Goal: Information Seeking & Learning: Learn about a topic

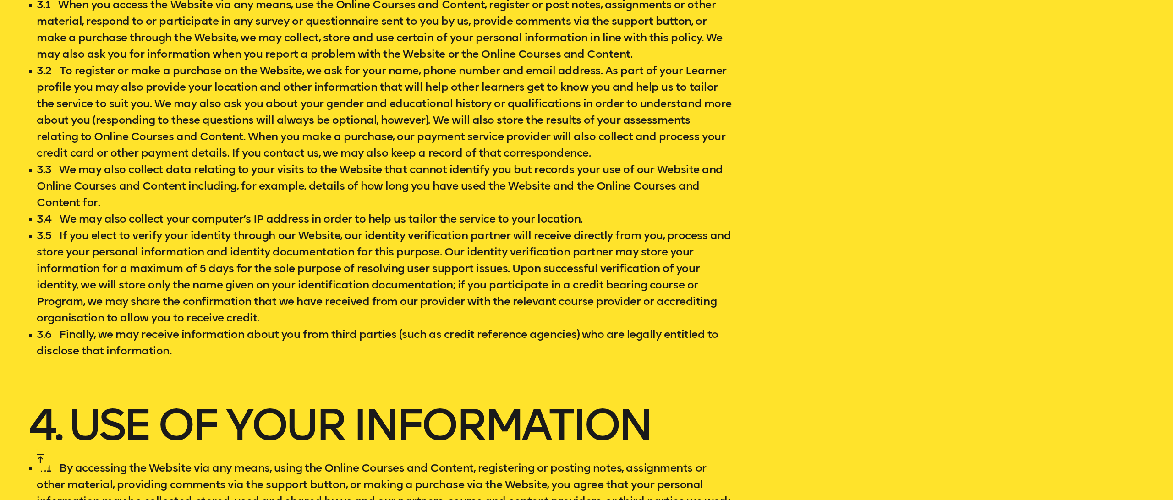
scroll to position [972, 0]
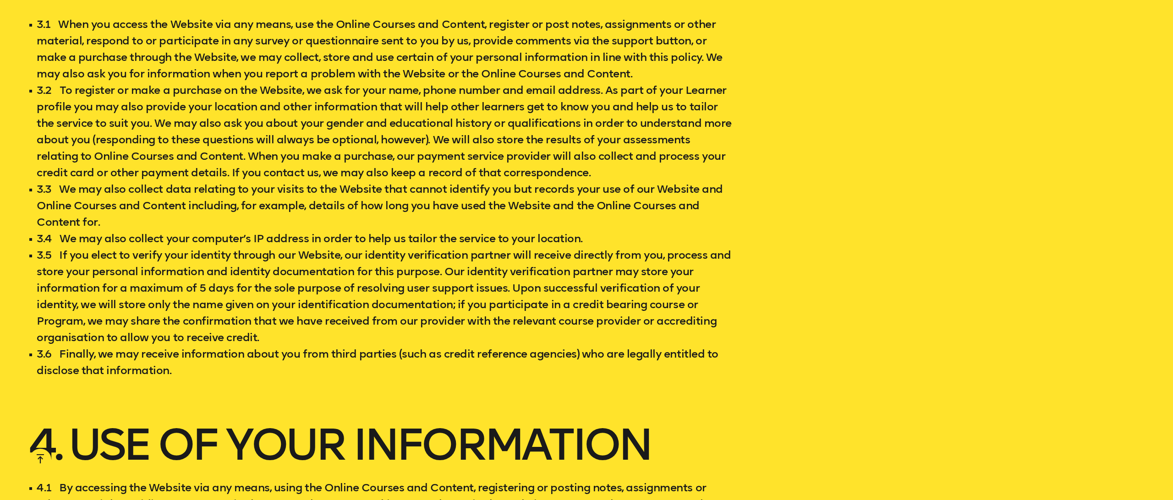
click at [609, 143] on li "3.2 To register or make a purchase on the Website, we ask for your name, phone …" at bounding box center [381, 131] width 704 height 99
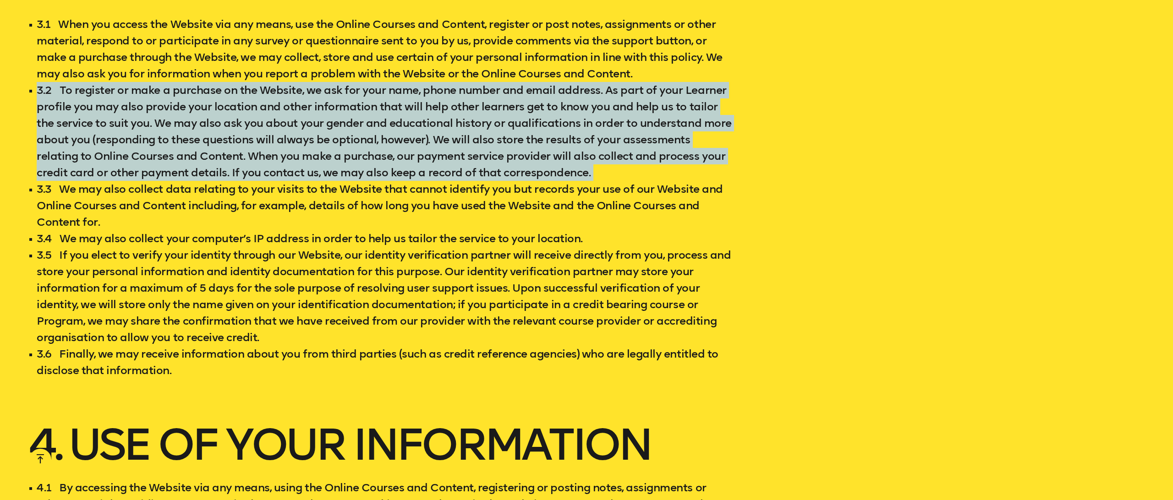
click at [607, 144] on li "3.2 To register or make a purchase on the Website, we ask for your name, phone …" at bounding box center [381, 131] width 704 height 99
click at [619, 171] on li "3.2 To register or make a purchase on the Website, we ask for your name, phone …" at bounding box center [381, 131] width 704 height 99
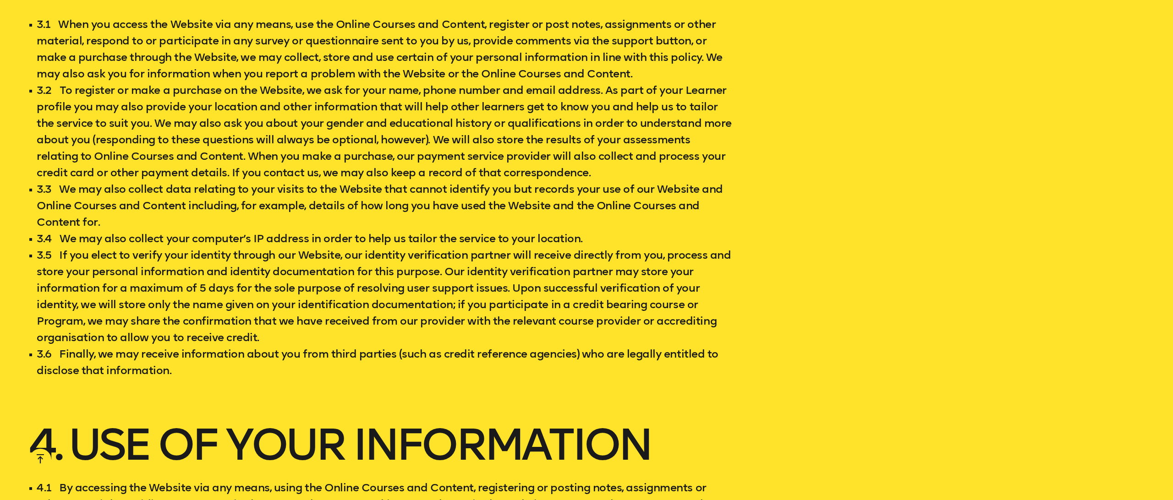
click at [619, 171] on li "3.2 To register or make a purchase on the Website, we ask for your name, phone …" at bounding box center [381, 131] width 704 height 99
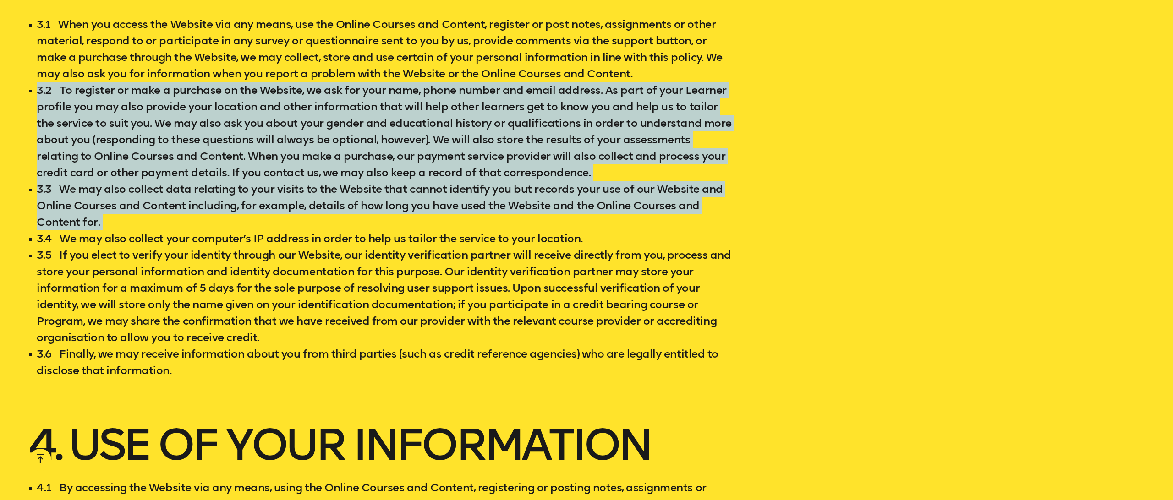
drag, startPoint x: 619, startPoint y: 171, endPoint x: 630, endPoint y: 215, distance: 45.8
click at [630, 215] on ul "3.1 When you access the Website via any means, use the Online Courses and Conte…" at bounding box center [381, 197] width 704 height 363
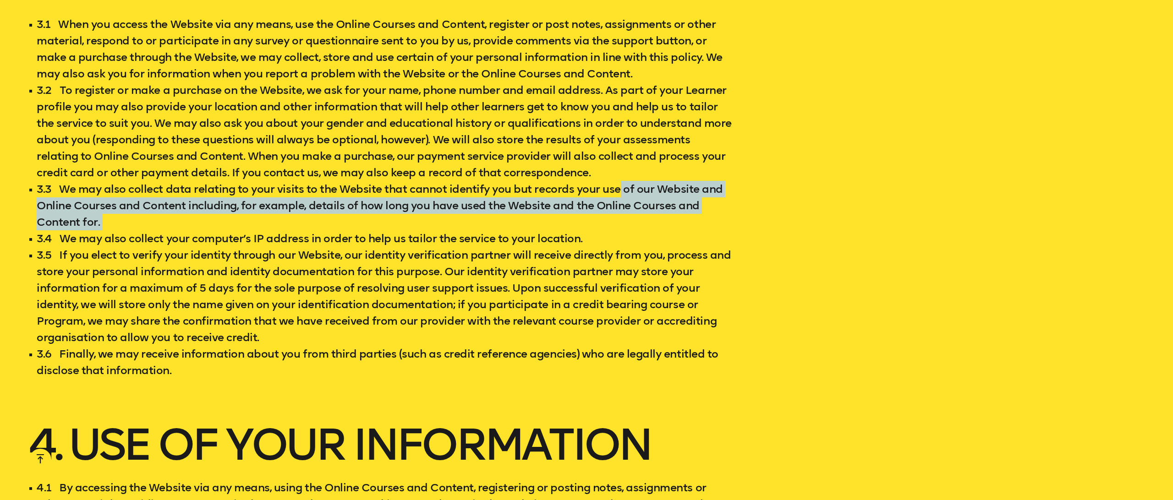
click at [618, 194] on li "3.3 We may also collect data relating to your visits to the Website that cannot…" at bounding box center [381, 205] width 704 height 49
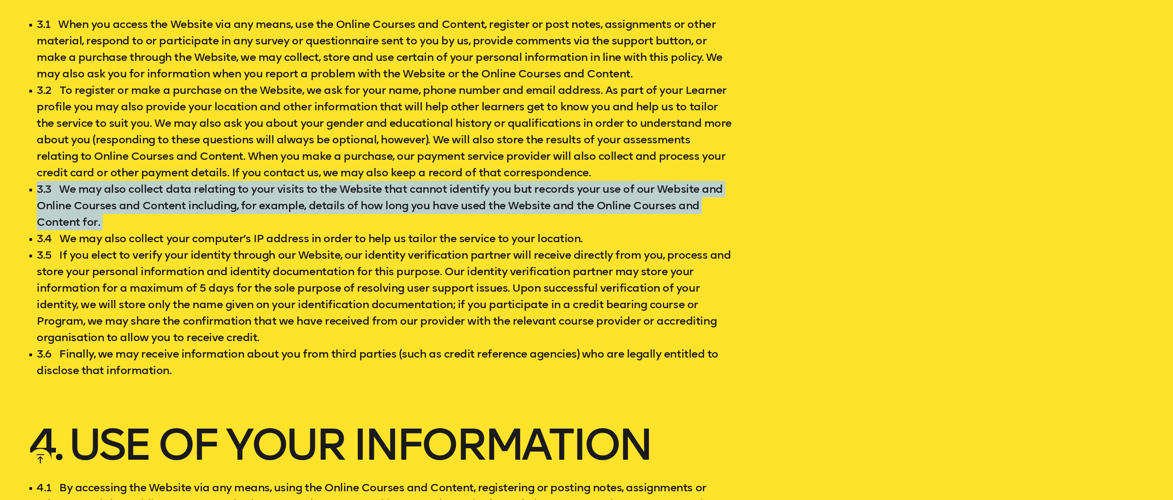
click at [618, 194] on li "3.3 We may also collect data relating to your visits to the Website that cannot…" at bounding box center [381, 205] width 704 height 49
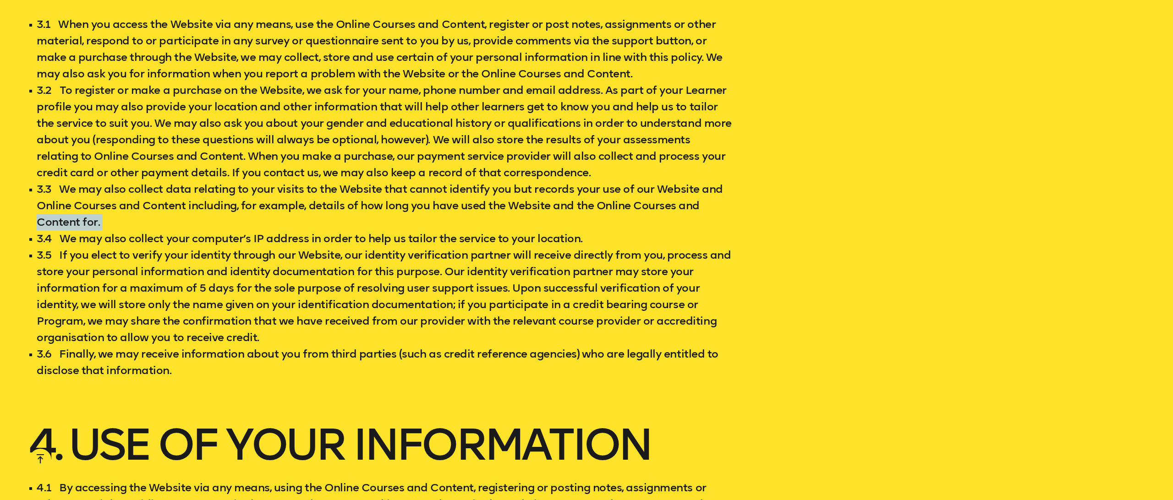
click at [701, 199] on li "3.3 We may also collect data relating to your visits to the Website that cannot…" at bounding box center [381, 205] width 704 height 49
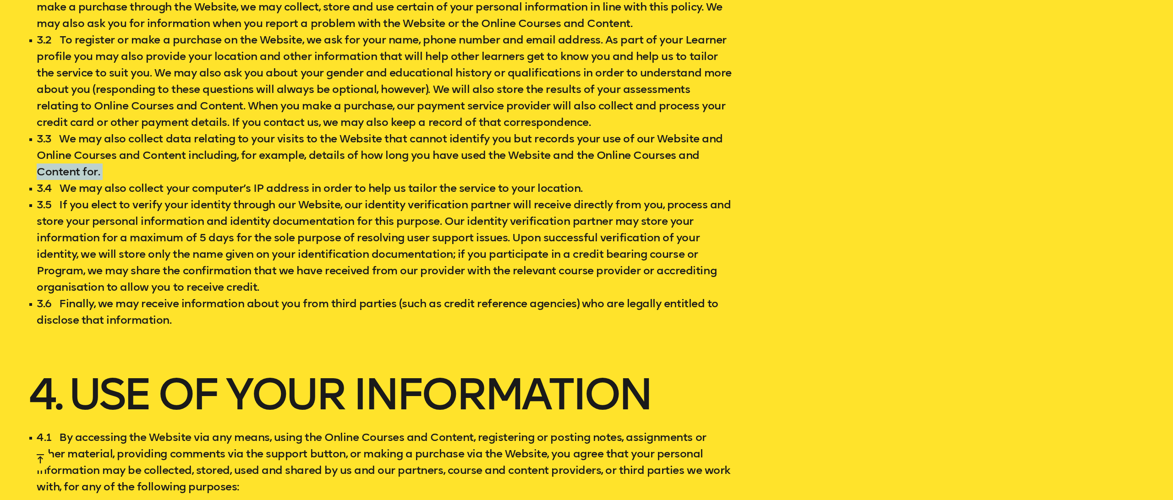
scroll to position [1036, 0]
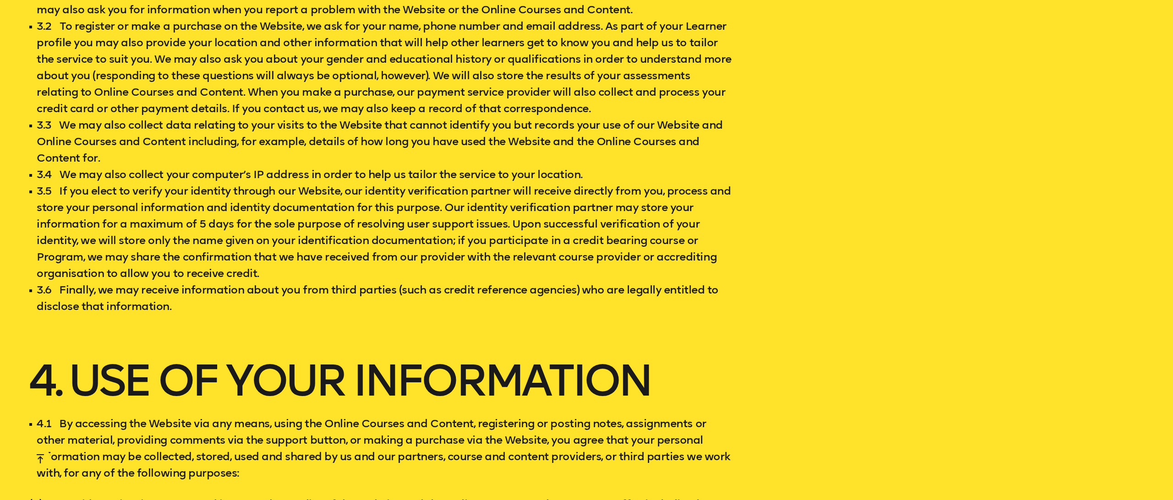
click at [618, 200] on li "3.5 If you elect to verify your identity through our Website, our identity veri…" at bounding box center [381, 232] width 704 height 99
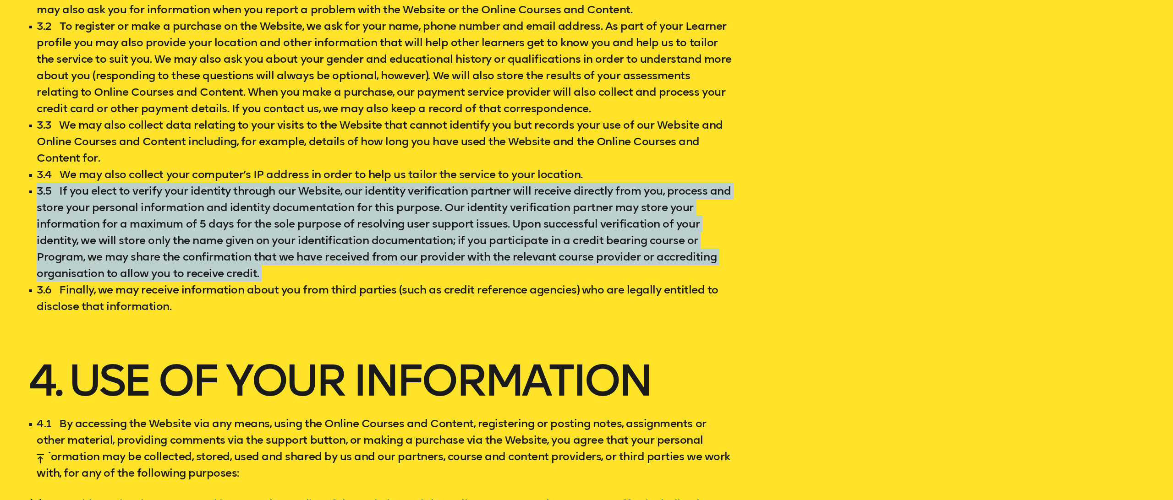
drag, startPoint x: 618, startPoint y: 200, endPoint x: 616, endPoint y: 241, distance: 40.4
click at [616, 239] on li "3.5 If you elect to verify your identity through our Website, our identity veri…" at bounding box center [381, 232] width 704 height 99
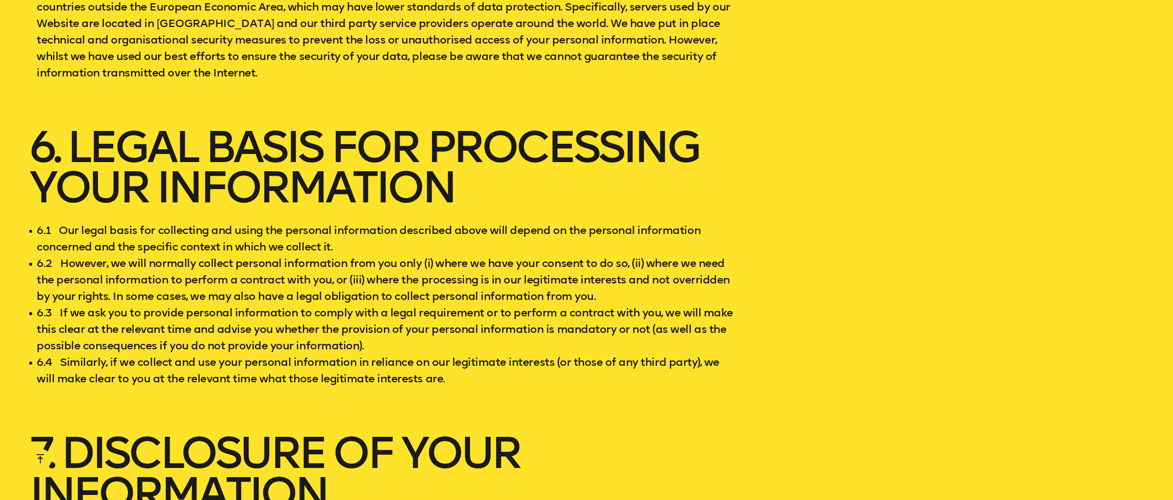
scroll to position [2128, 0]
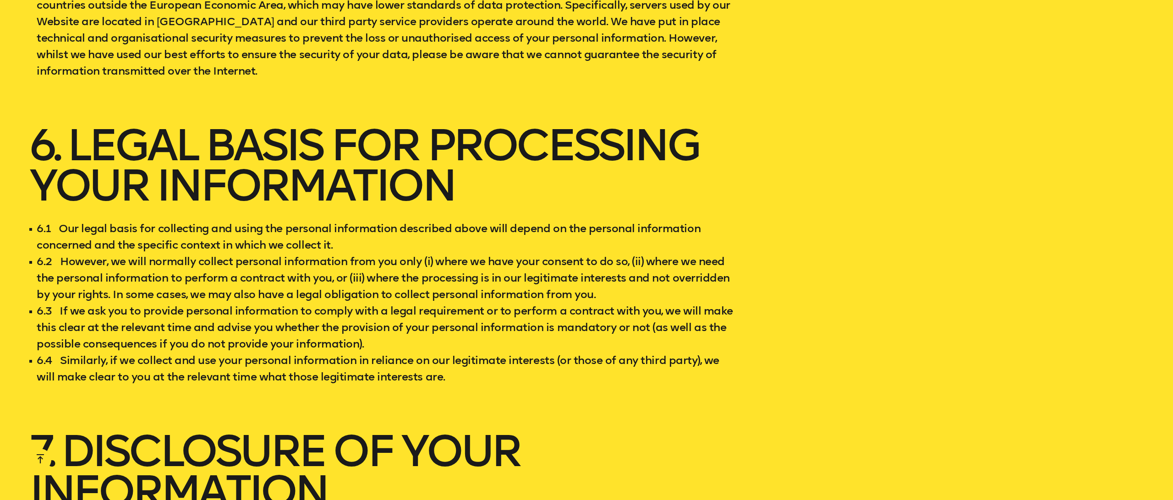
click at [593, 224] on li "6.1 Our legal basis for collecting and using the personal information described…" at bounding box center [381, 236] width 704 height 33
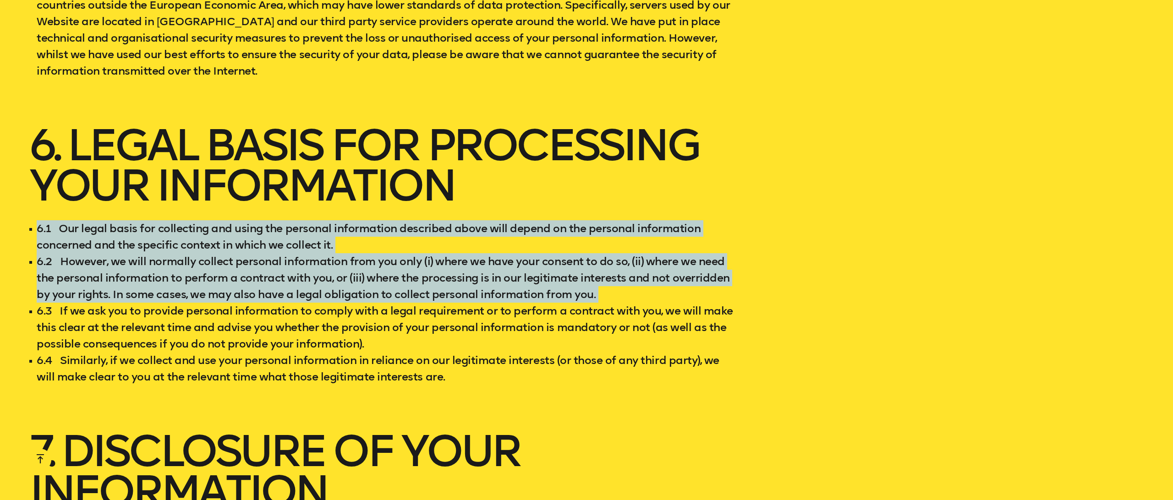
drag, startPoint x: 593, startPoint y: 224, endPoint x: 590, endPoint y: 275, distance: 51.4
click at [590, 275] on ul "6.1 Our legal basis for collecting and using the personal information described…" at bounding box center [381, 302] width 704 height 165
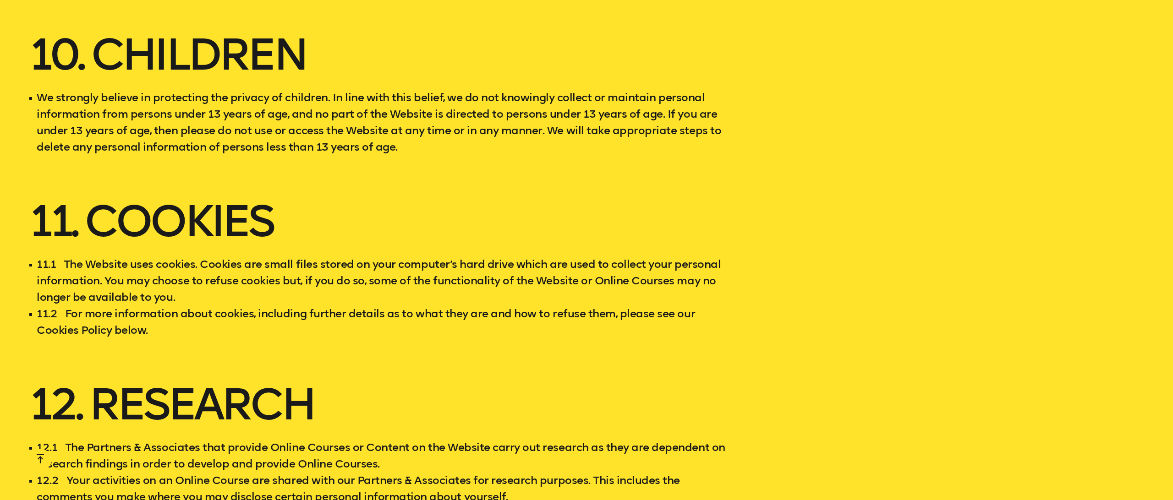
scroll to position [3881, 0]
